Goal: Find specific page/section: Find specific page/section

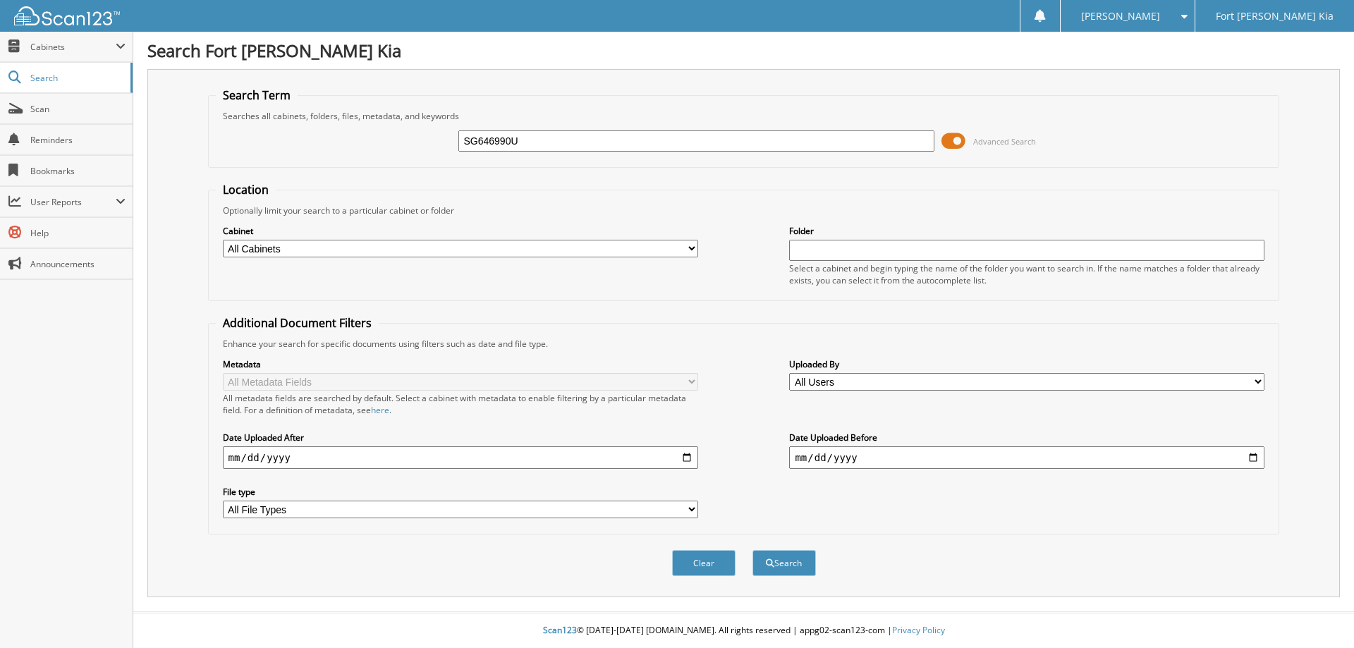
type input "SG646990U"
click at [752, 550] on button "Search" at bounding box center [783, 563] width 63 height 26
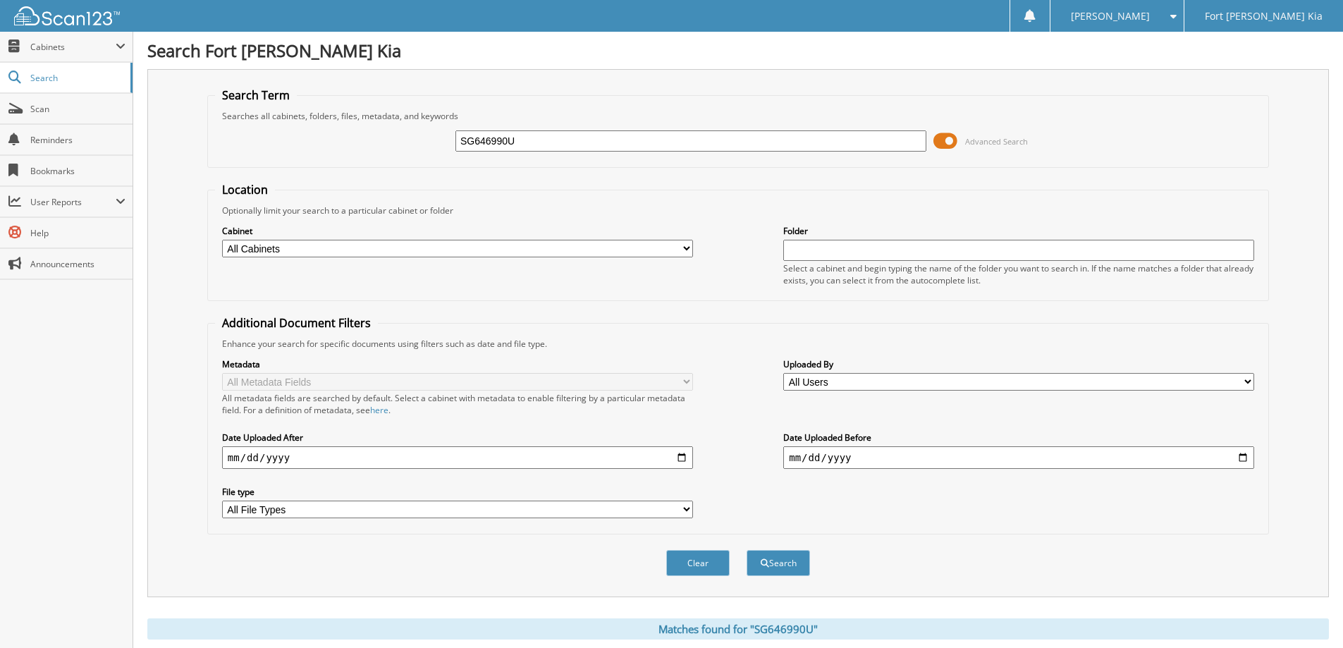
click at [953, 143] on span at bounding box center [946, 140] width 24 height 21
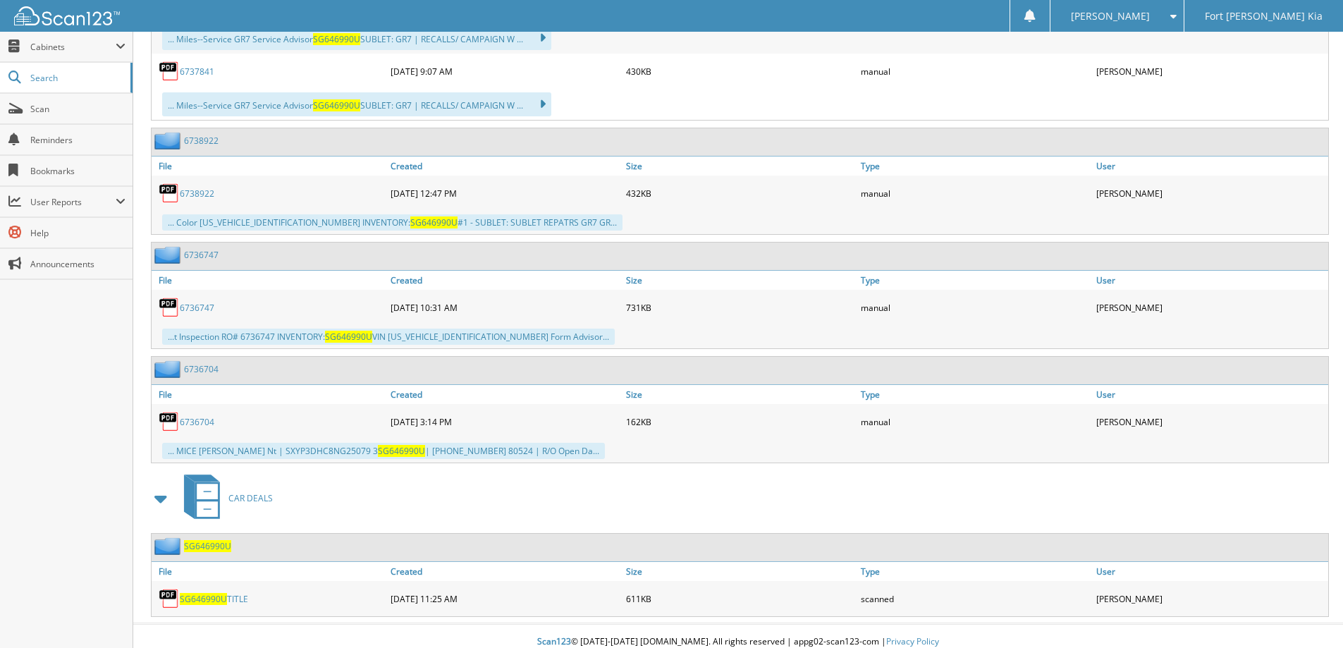
scroll to position [422, 0]
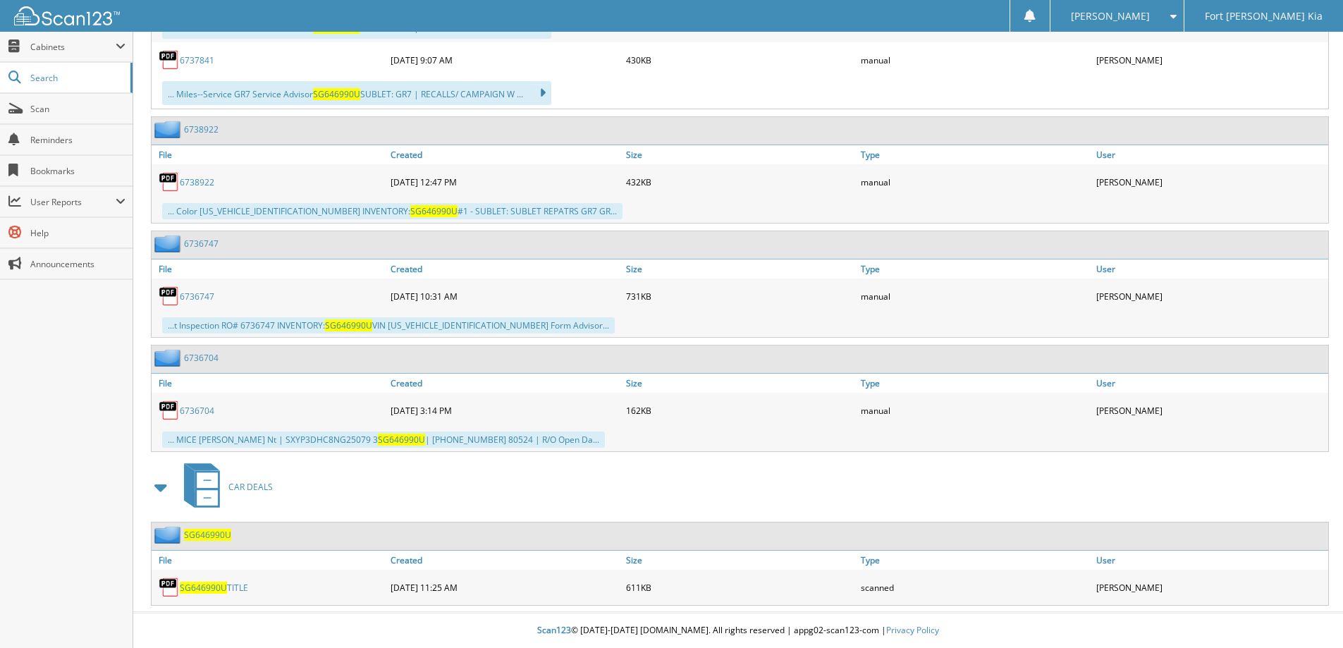
click at [209, 532] on span "SG646990U" at bounding box center [207, 535] width 47 height 12
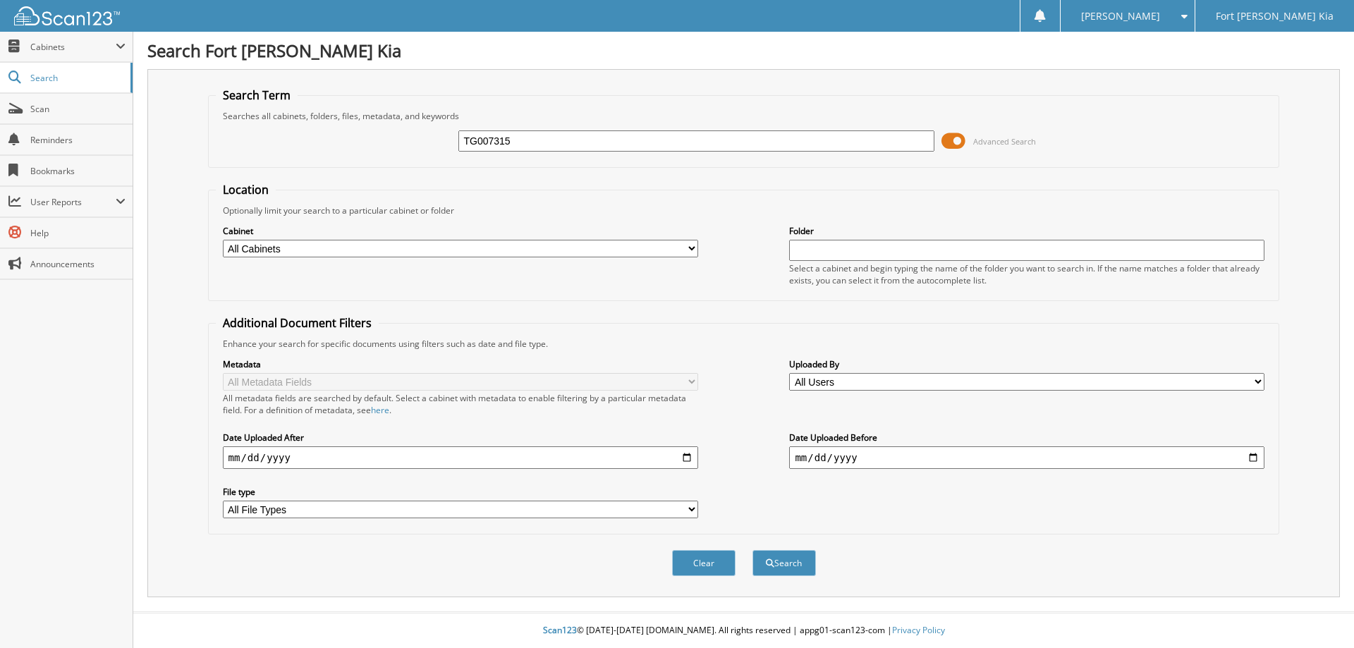
type input "TG007315"
click at [752, 550] on button "Search" at bounding box center [783, 563] width 63 height 26
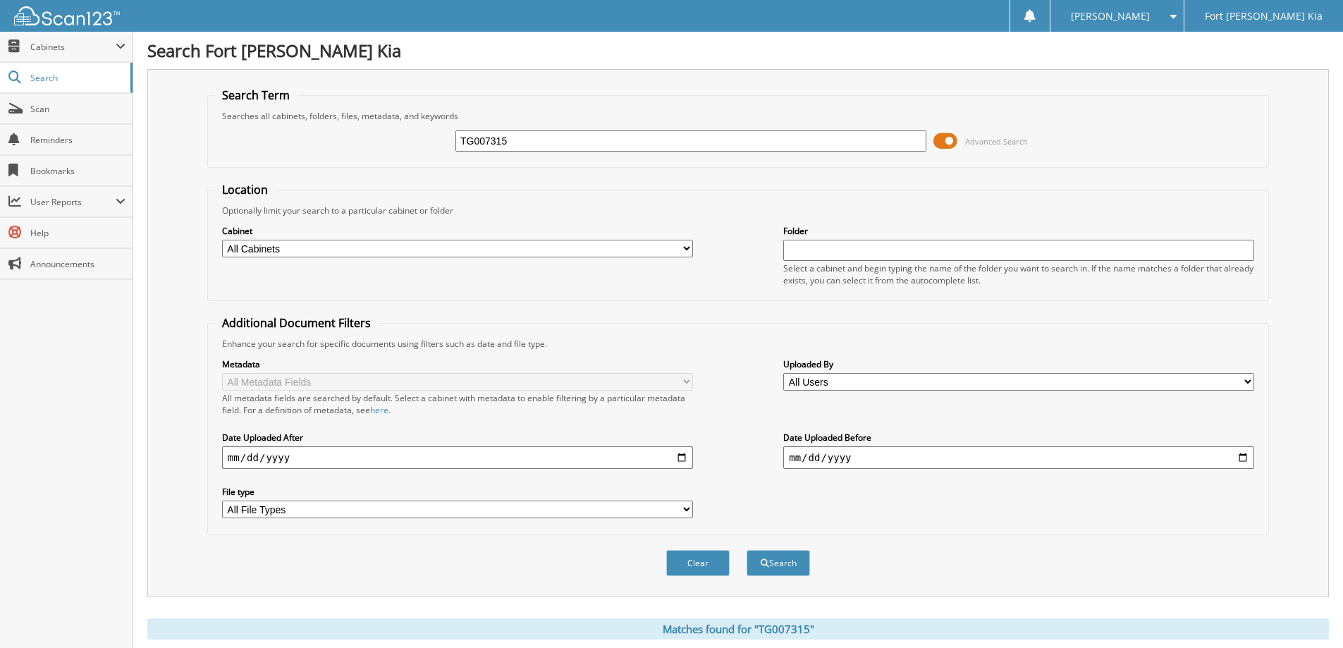
click at [946, 140] on span at bounding box center [946, 140] width 24 height 21
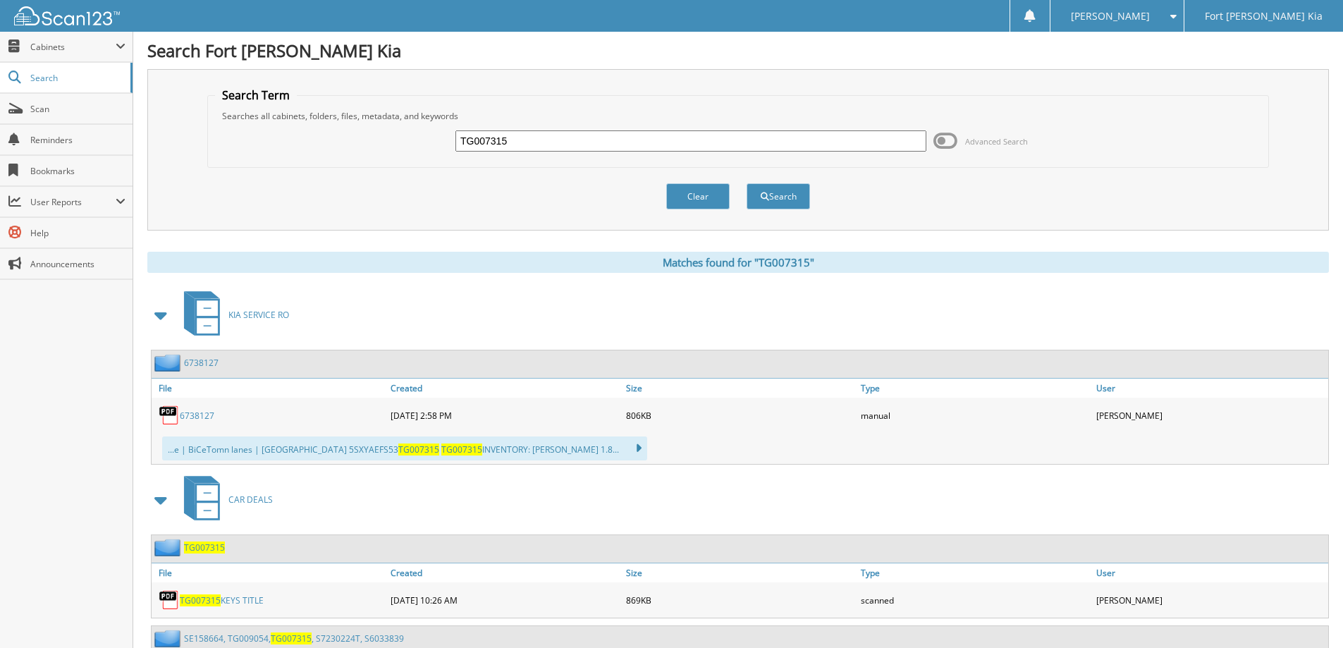
click at [157, 317] on span at bounding box center [162, 315] width 20 height 25
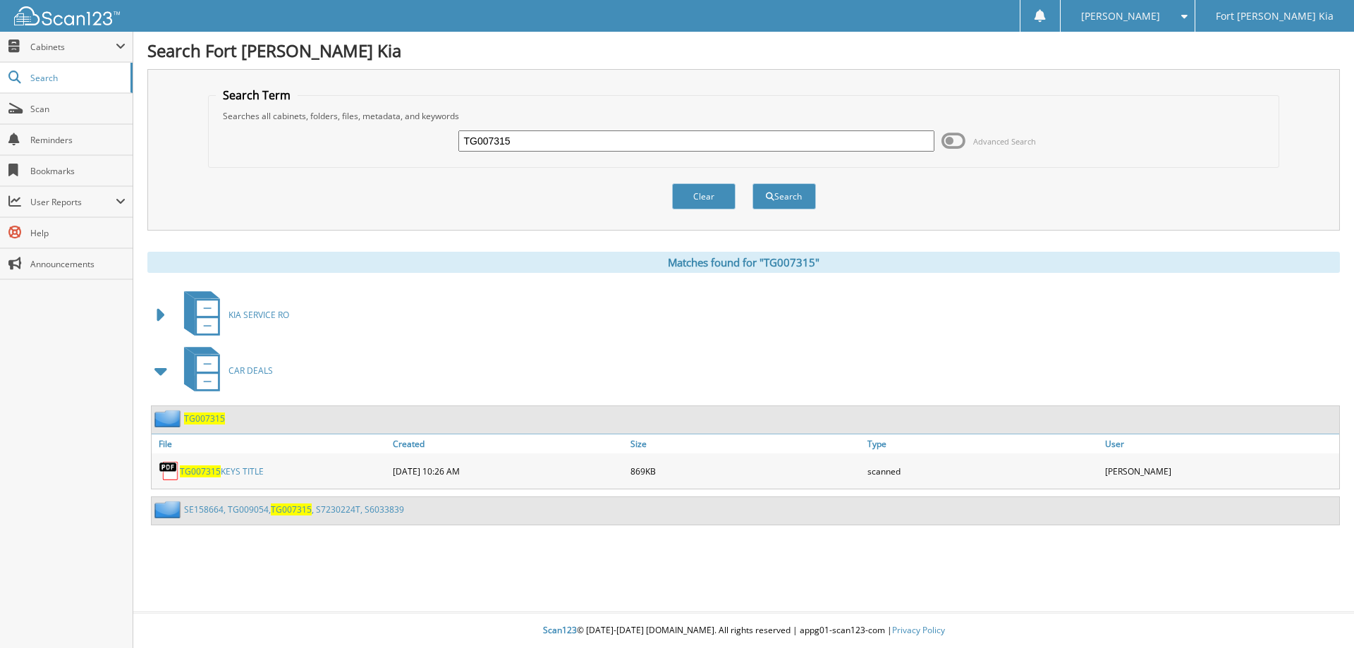
click at [218, 468] on span "TG007315" at bounding box center [200, 471] width 41 height 12
click at [59, 103] on span "Scan" at bounding box center [77, 109] width 95 height 12
